Goal: Transaction & Acquisition: Purchase product/service

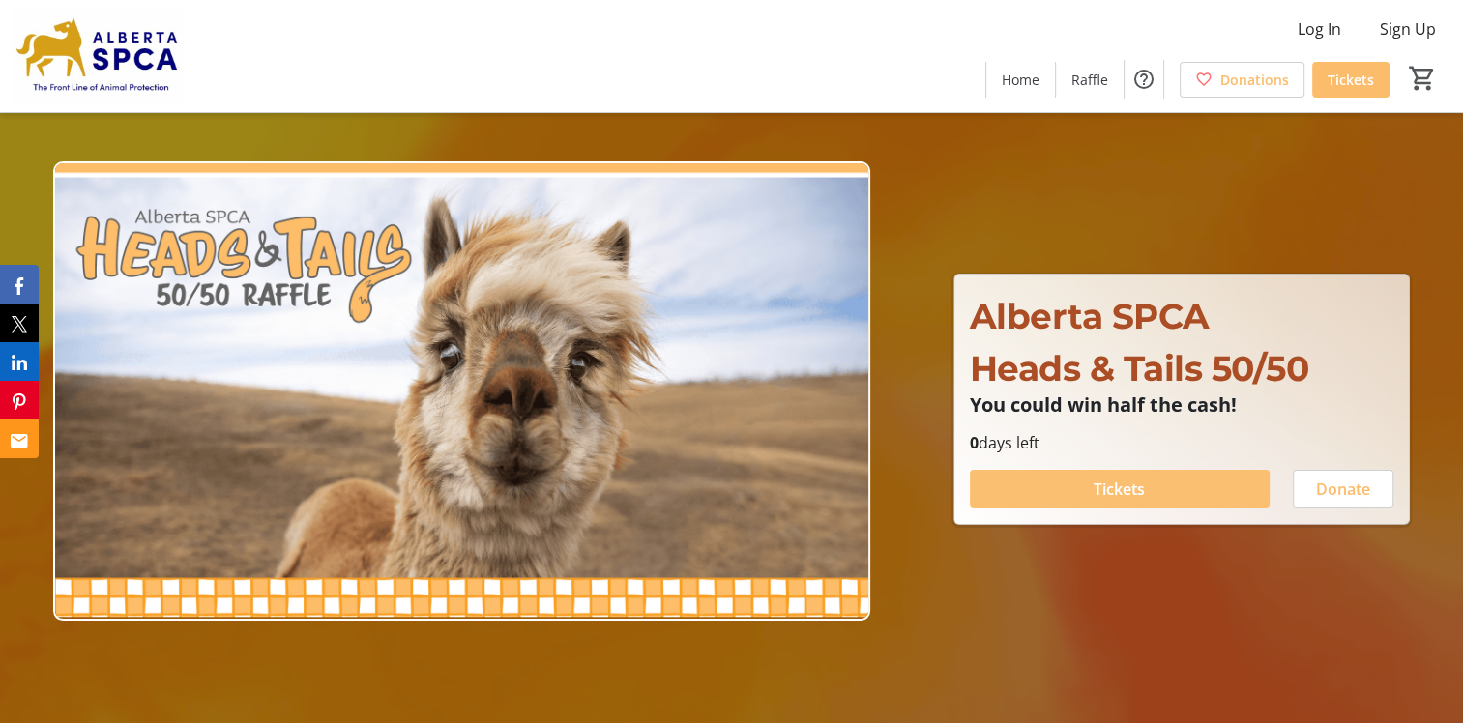
click at [1164, 493] on span at bounding box center [1120, 489] width 300 height 46
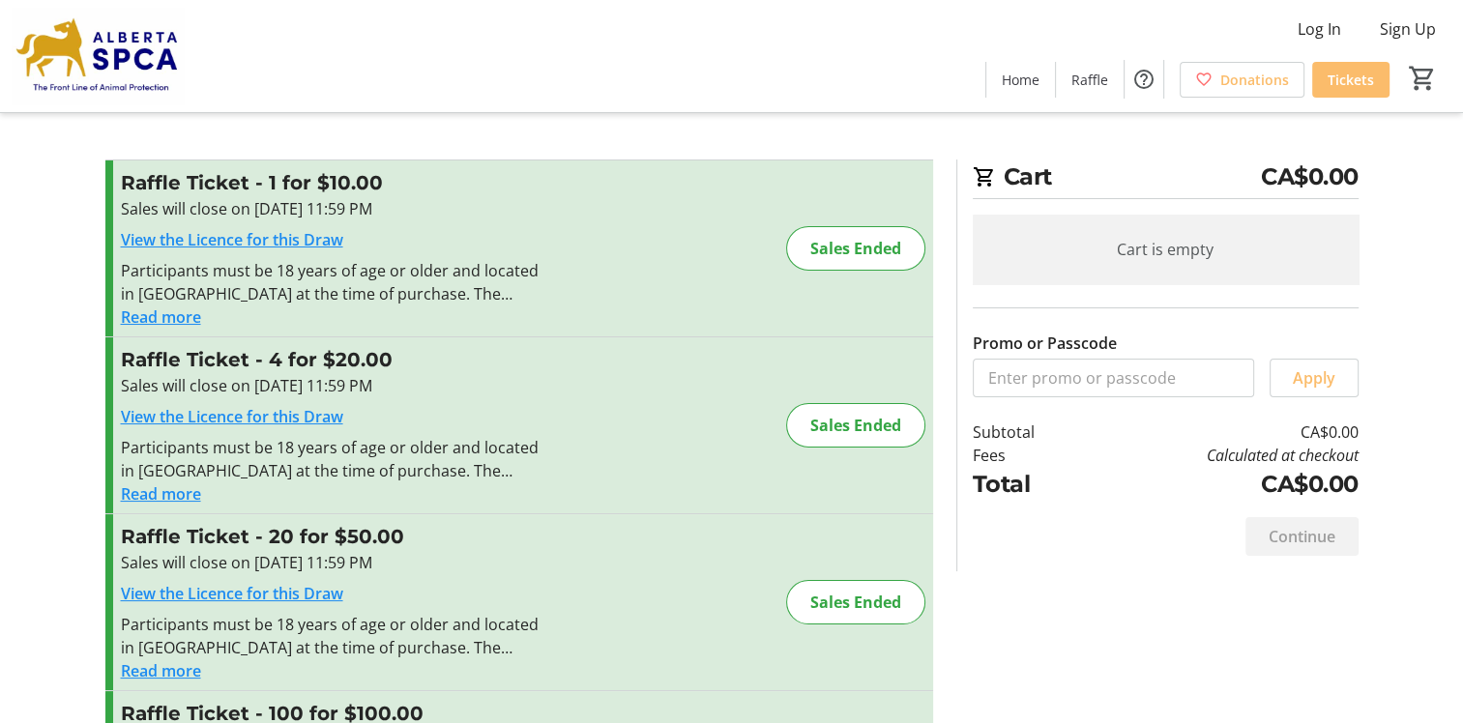
click at [1163, 254] on div "Cart is empty" at bounding box center [1166, 250] width 386 height 70
click at [1335, 78] on span "Tickets" at bounding box center [1351, 80] width 46 height 20
click at [221, 419] on link "View the Licence for this Draw" at bounding box center [232, 416] width 222 height 21
click at [1219, 241] on div "Cart is empty" at bounding box center [1166, 250] width 386 height 70
click at [1002, 373] on input "Promo or Passcode" at bounding box center [1113, 378] width 281 height 39
